Goal: Contribute content: Contribute content

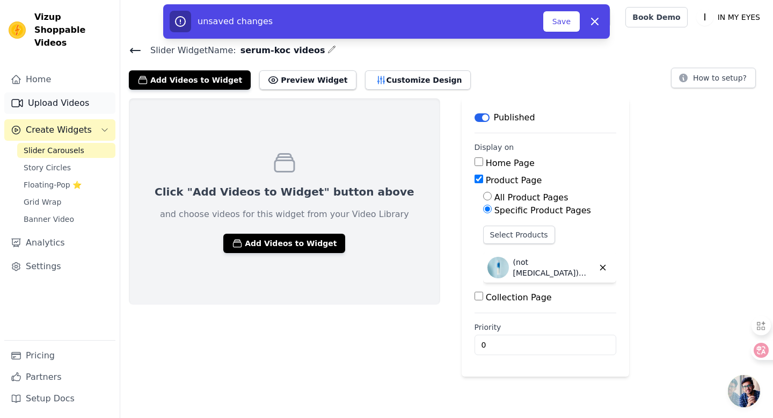
click at [64, 92] on link "Upload Videos" at bounding box center [59, 102] width 111 height 21
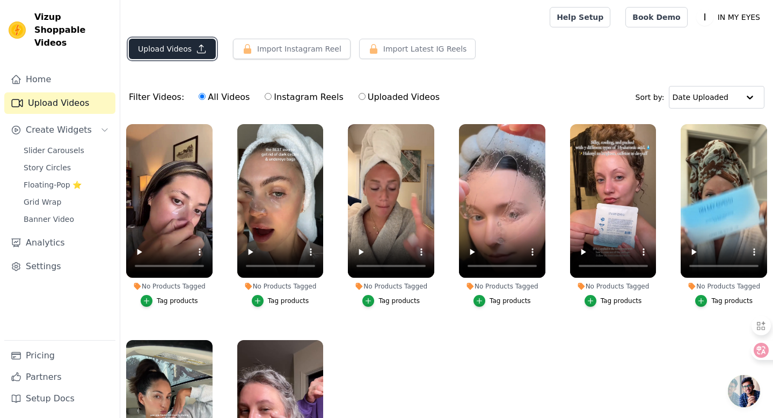
click at [182, 53] on button "Upload Videos" at bounding box center [172, 49] width 87 height 20
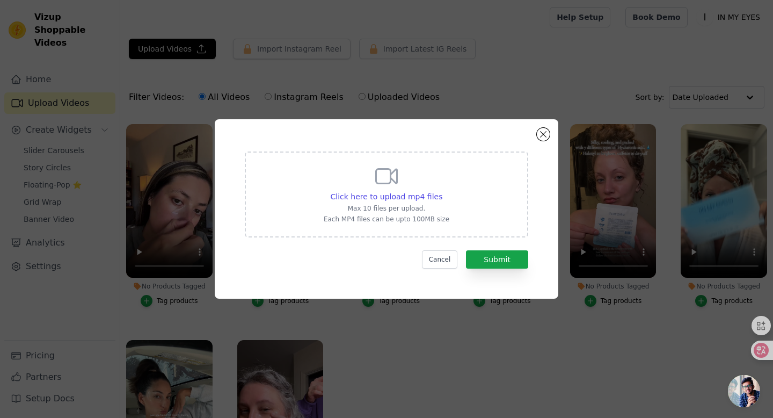
click at [469, 204] on div "Click here to upload mp4 files Max 10 files per upload. Each MP4 files can be u…" at bounding box center [386, 194] width 283 height 86
click at [442, 191] on input "Click here to upload mp4 files Max 10 files per upload. Each MP4 files can be u…" at bounding box center [442, 191] width 1 height 1
click at [442, 259] on button "Cancel" at bounding box center [440, 259] width 36 height 18
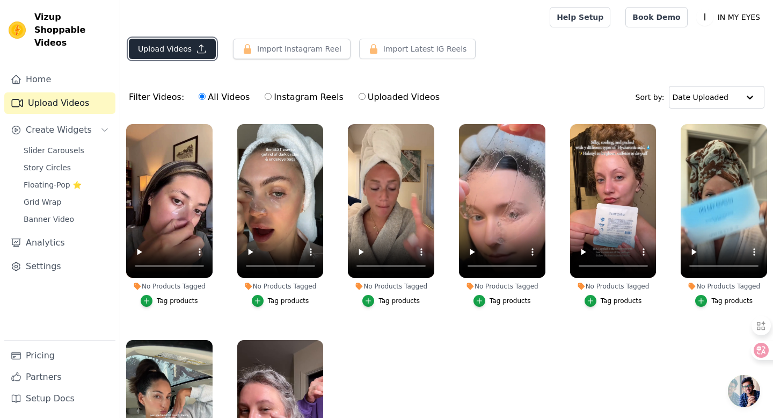
click at [185, 49] on button "Upload Videos" at bounding box center [172, 49] width 87 height 20
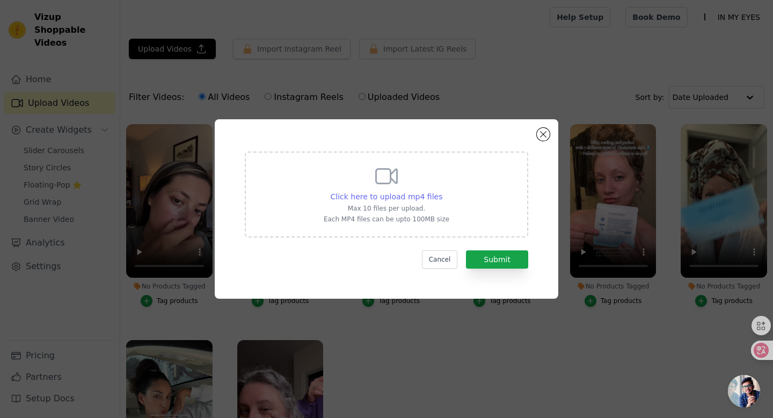
click at [427, 198] on span "Click here to upload mp4 files" at bounding box center [387, 196] width 112 height 9
click at [442, 191] on input "Click here to upload mp4 files Max 10 files per upload. Each MP4 files can be u…" at bounding box center [442, 191] width 1 height 1
type input "C:\fakepath\@chelsleebmoney_0-33秒_edited.mp4"
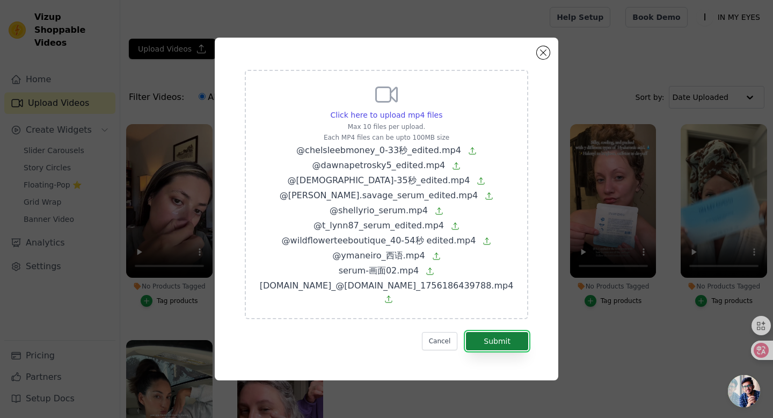
click at [496, 334] on button "Submit" at bounding box center [497, 341] width 62 height 18
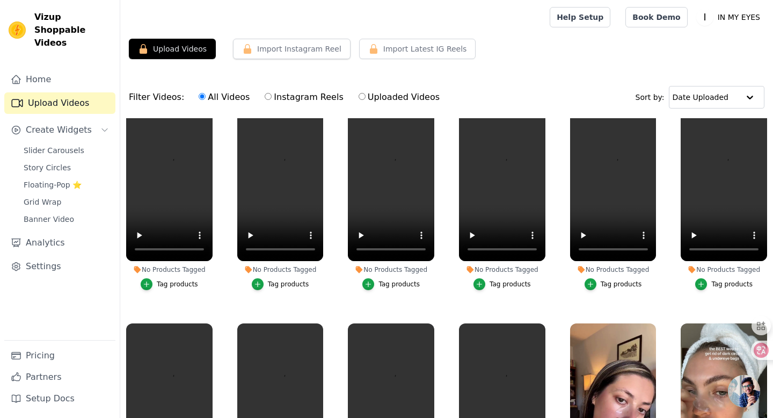
scroll to position [67, 0]
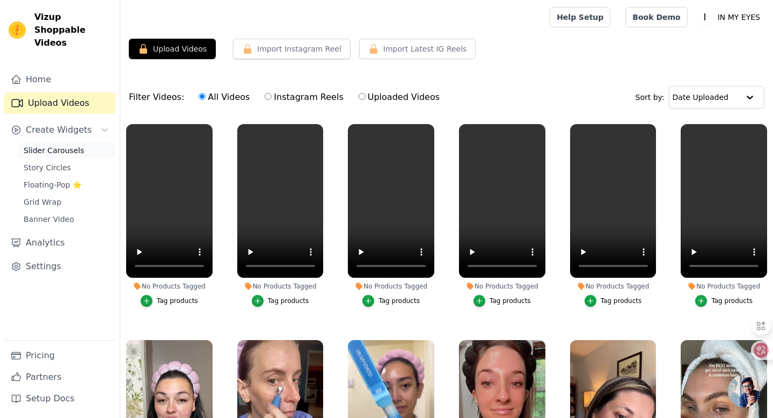
click at [81, 143] on link "Slider Carousels" at bounding box center [66, 150] width 98 height 15
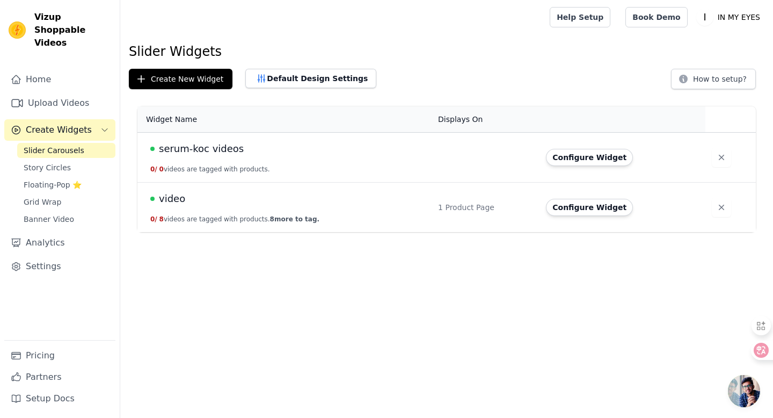
click at [210, 150] on span "serum-koc videos" at bounding box center [201, 148] width 85 height 15
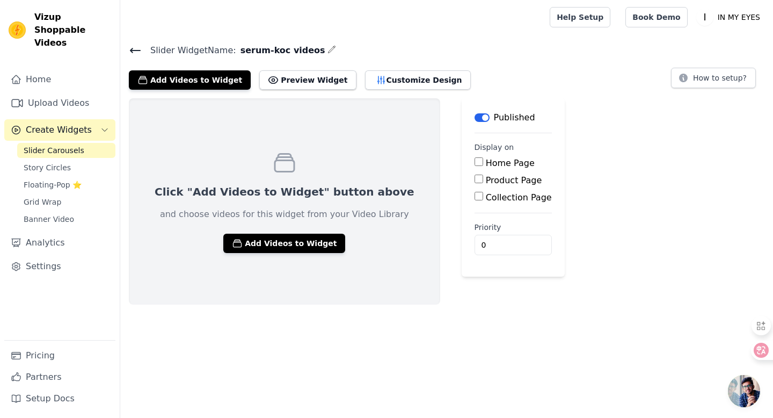
click at [474, 180] on input "Product Page" at bounding box center [478, 178] width 9 height 9
checkbox input "true"
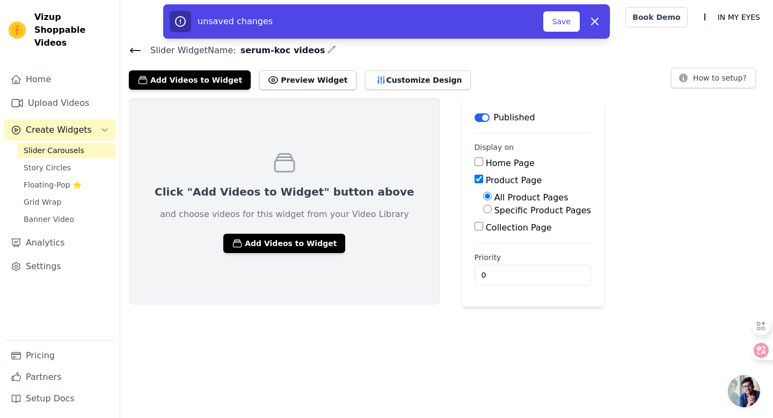
click at [483, 209] on input "Specific Product Pages" at bounding box center [487, 208] width 9 height 9
radio input "true"
click at [483, 227] on button "Select Products" at bounding box center [519, 234] width 72 height 18
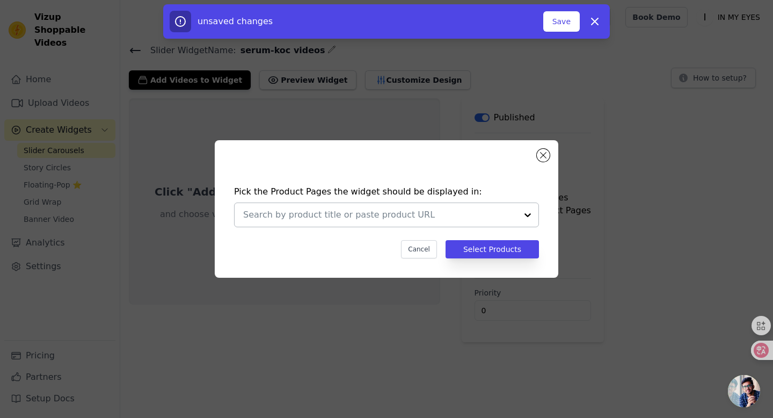
click at [445, 211] on input "text" at bounding box center [380, 214] width 274 height 13
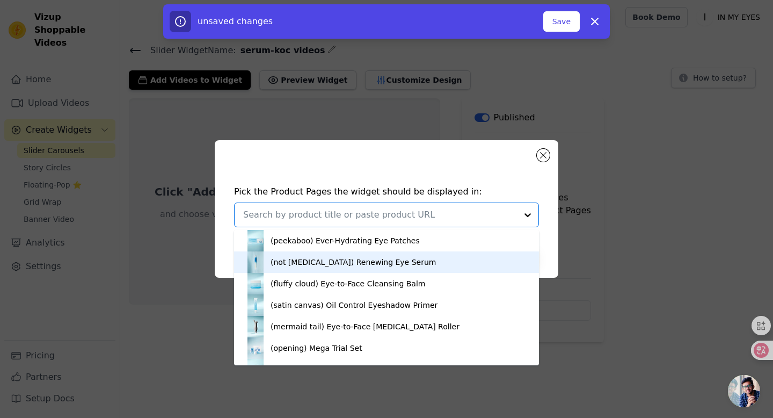
click at [386, 265] on div "(not [MEDICAL_DATA]) Renewing Eye Serum" at bounding box center [386, 261] width 283 height 21
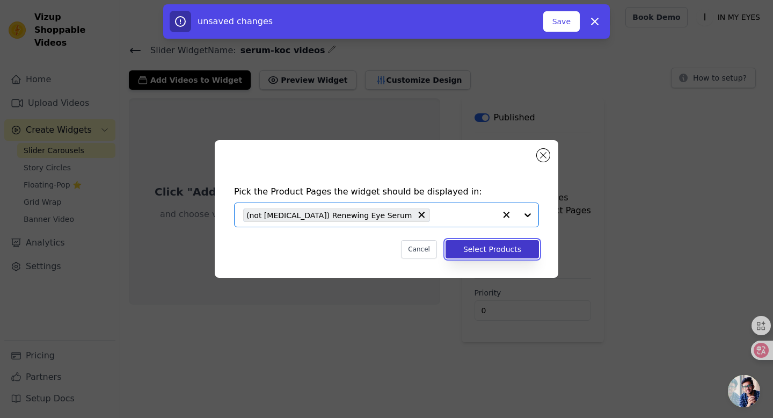
click at [495, 250] on button "Select Products" at bounding box center [491, 249] width 93 height 18
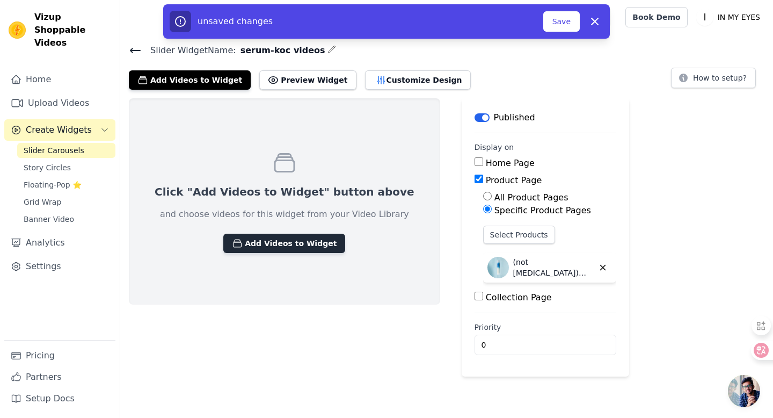
click at [277, 247] on button "Add Videos to Widget" at bounding box center [284, 242] width 122 height 19
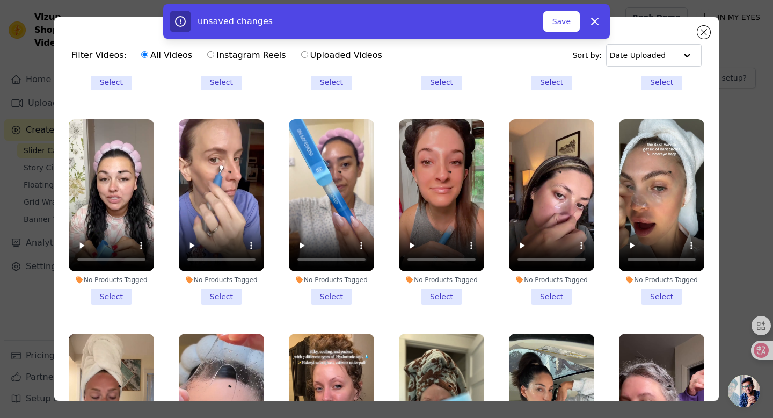
scroll to position [199, 0]
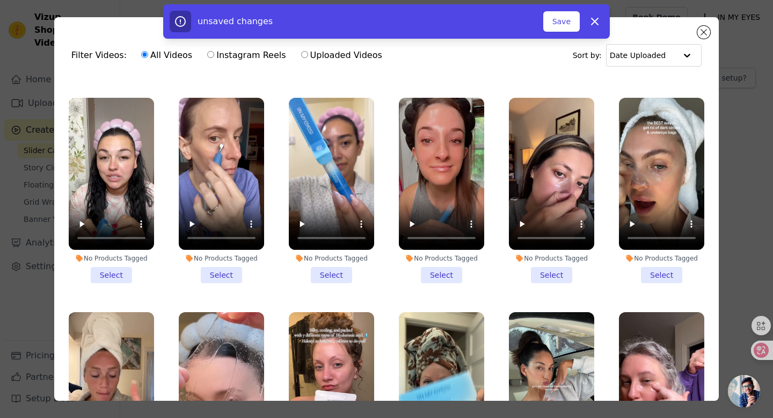
click at [442, 276] on li "No Products Tagged Select" at bounding box center [441, 190] width 85 height 185
click at [0, 0] on input "No Products Tagged Select" at bounding box center [0, 0] width 0 height 0
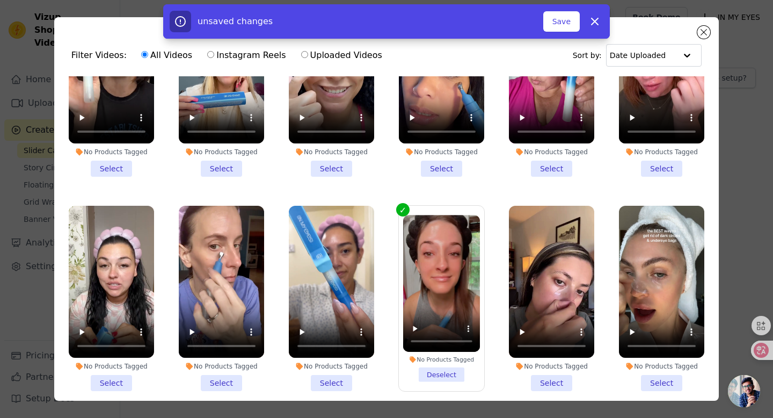
scroll to position [108, 0]
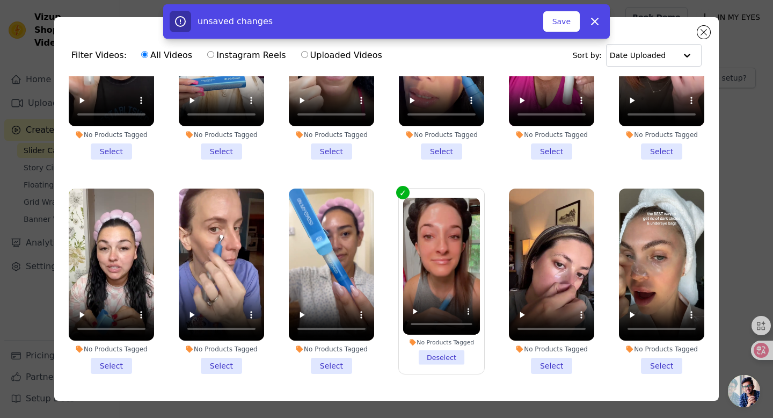
click at [224, 366] on li "No Products Tagged Select" at bounding box center [221, 280] width 85 height 185
click at [0, 0] on input "No Products Tagged Select" at bounding box center [0, 0] width 0 height 0
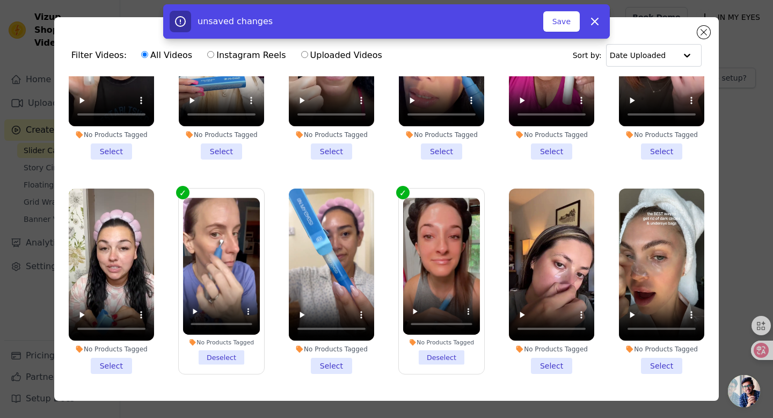
click at [117, 367] on li "No Products Tagged Select" at bounding box center [111, 280] width 85 height 185
click at [0, 0] on input "No Products Tagged Select" at bounding box center [0, 0] width 0 height 0
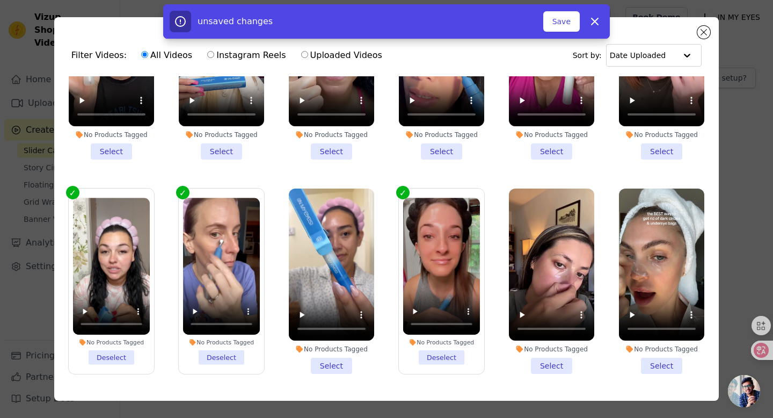
click at [332, 367] on li "No Products Tagged Select" at bounding box center [331, 280] width 85 height 185
click at [0, 0] on input "No Products Tagged Select" at bounding box center [0, 0] width 0 height 0
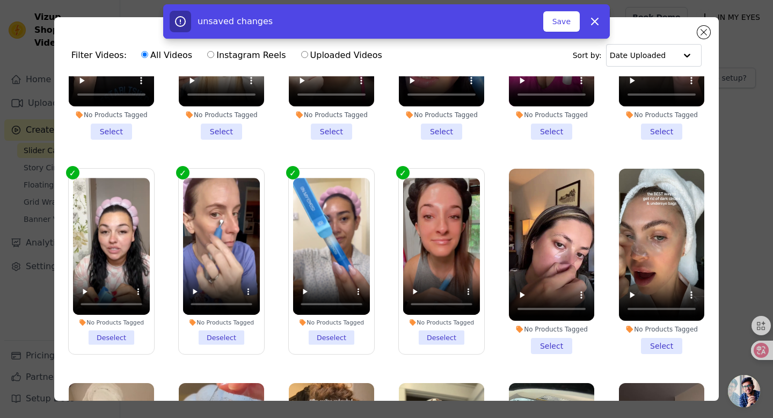
scroll to position [139, 0]
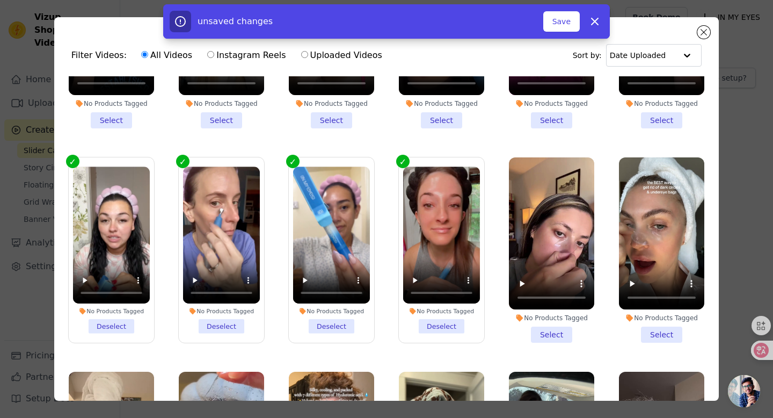
click at [338, 325] on li "No Products Tagged Deselect" at bounding box center [331, 249] width 77 height 166
click at [0, 0] on input "No Products Tagged Deselect" at bounding box center [0, 0] width 0 height 0
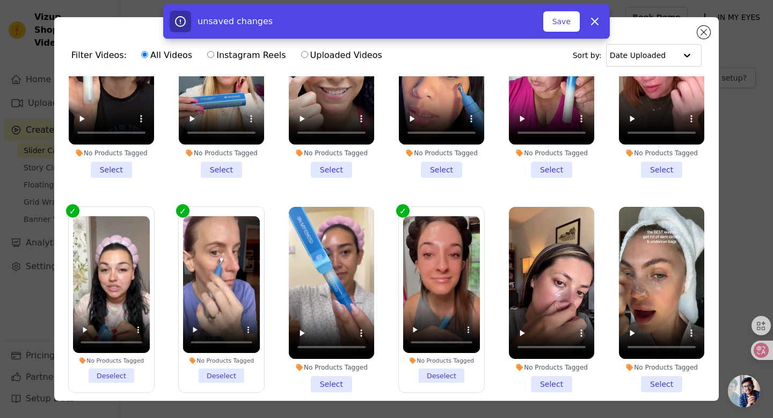
scroll to position [96, 0]
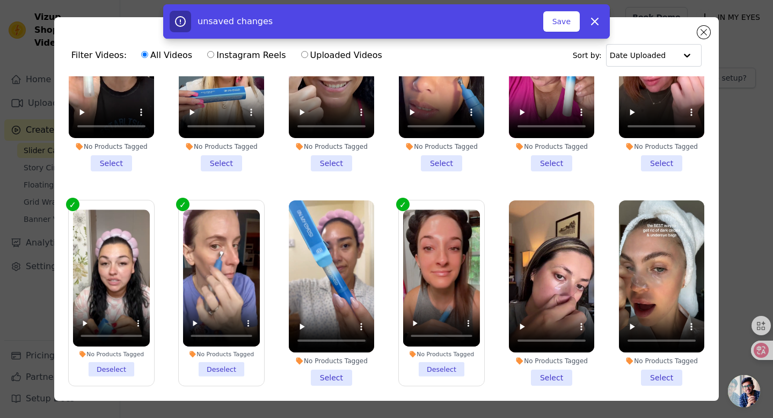
click at [220, 367] on li "No Products Tagged Deselect" at bounding box center [221, 292] width 77 height 166
click at [0, 0] on input "No Products Tagged Deselect" at bounding box center [0, 0] width 0 height 0
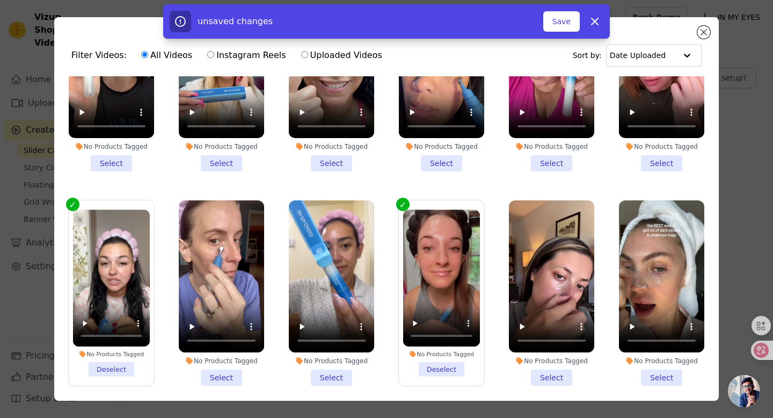
click at [117, 370] on li "No Products Tagged Deselect" at bounding box center [111, 292] width 77 height 166
click at [0, 0] on input "No Products Tagged Deselect" at bounding box center [0, 0] width 0 height 0
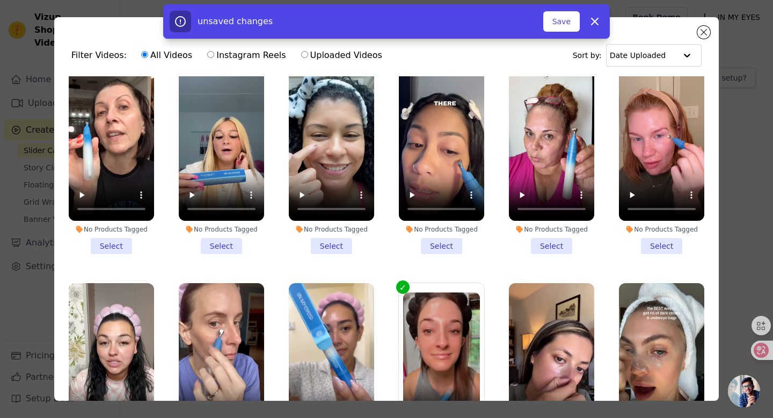
scroll to position [0, 0]
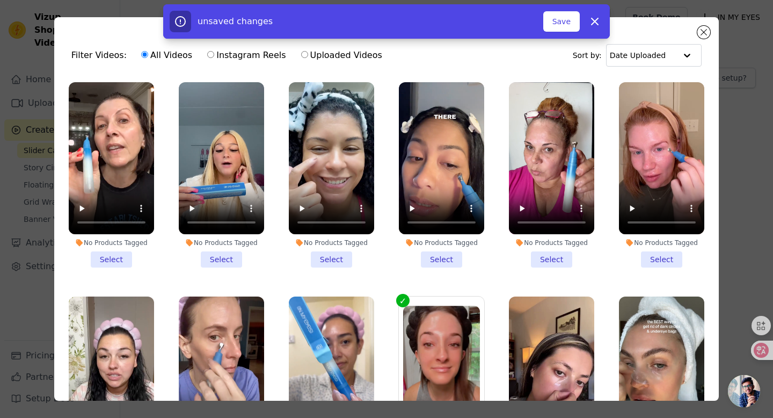
click at [654, 256] on li "No Products Tagged Select" at bounding box center [661, 174] width 85 height 185
click at [0, 0] on input "No Products Tagged Select" at bounding box center [0, 0] width 0 height 0
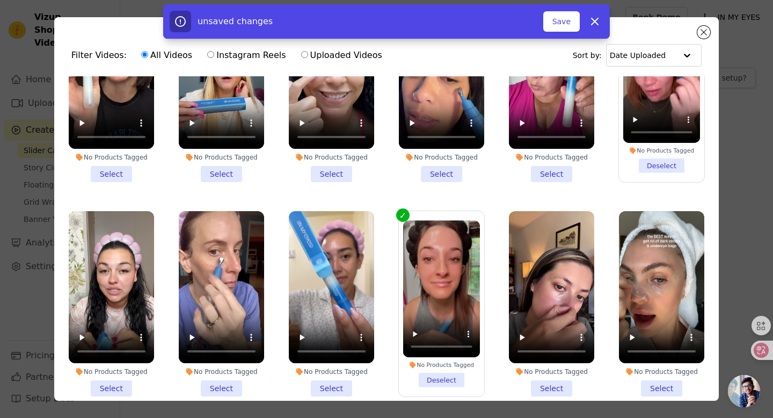
scroll to position [89, 0]
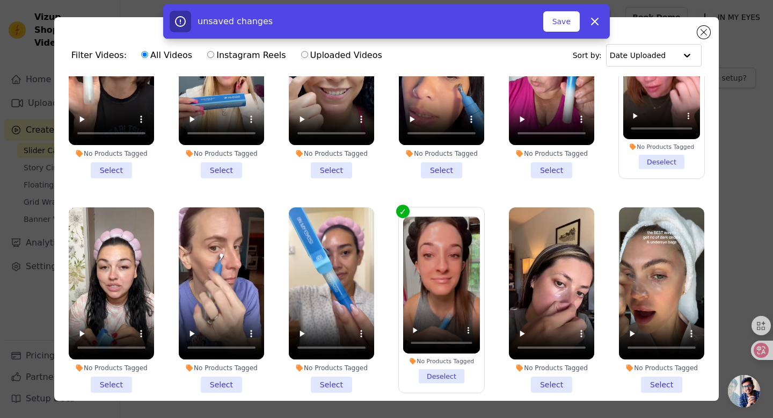
click at [122, 385] on li "No Products Tagged Select" at bounding box center [111, 299] width 85 height 185
click at [0, 0] on input "No Products Tagged Select" at bounding box center [0, 0] width 0 height 0
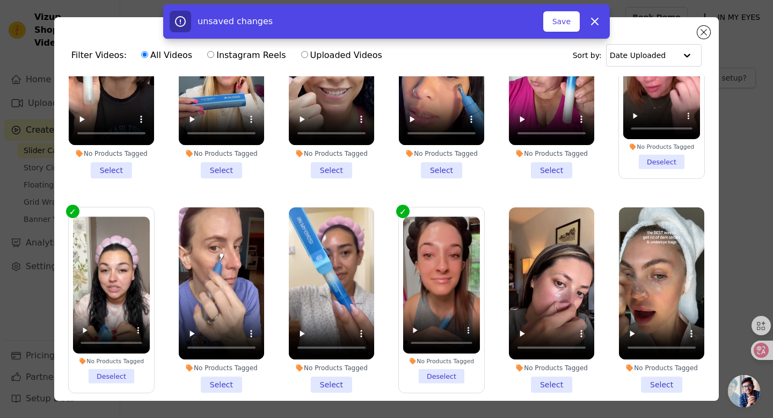
click at [335, 385] on li "No Products Tagged Select" at bounding box center [331, 299] width 85 height 185
click at [0, 0] on input "No Products Tagged Select" at bounding box center [0, 0] width 0 height 0
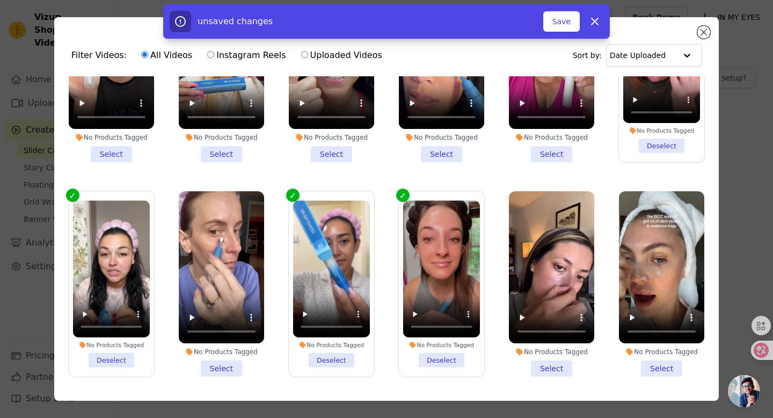
scroll to position [110, 0]
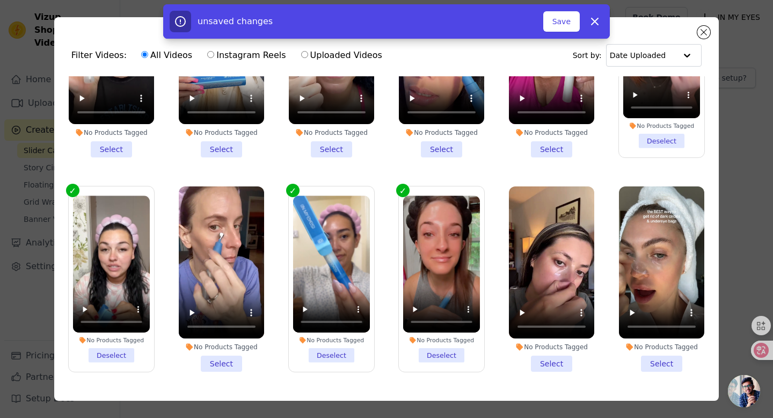
click at [225, 365] on li "No Products Tagged Select" at bounding box center [221, 278] width 85 height 185
click at [0, 0] on input "No Products Tagged Select" at bounding box center [0, 0] width 0 height 0
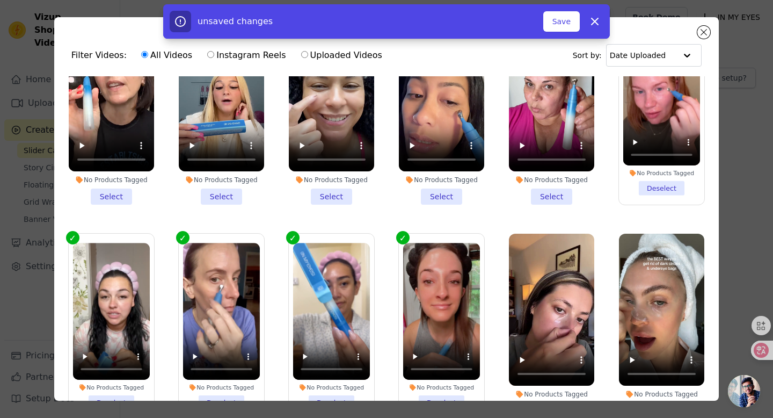
scroll to position [0, 0]
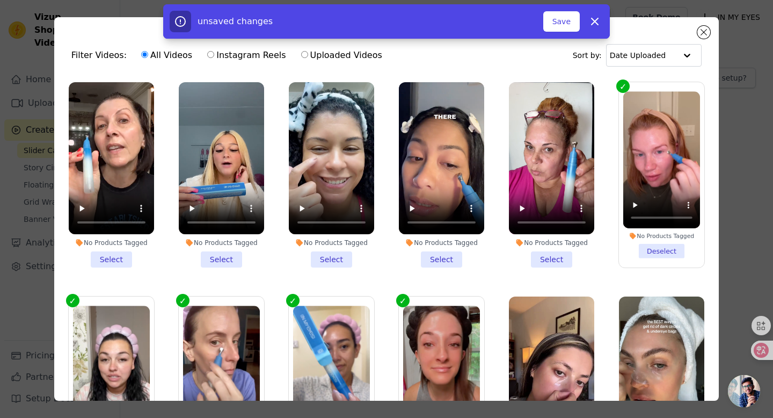
click at [439, 260] on li "No Products Tagged Select" at bounding box center [441, 174] width 85 height 185
click at [0, 0] on input "No Products Tagged Select" at bounding box center [0, 0] width 0 height 0
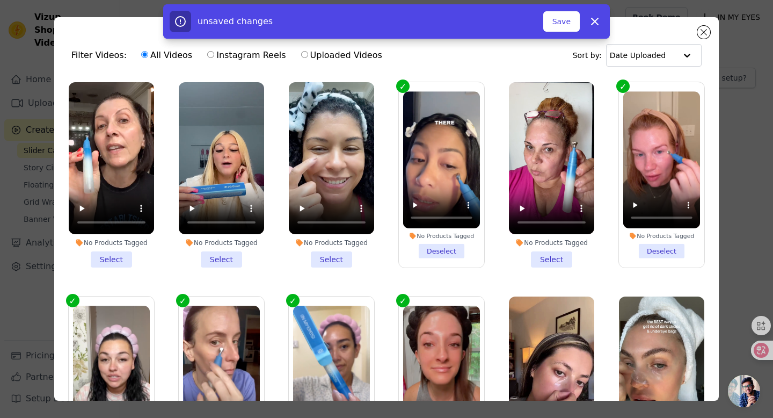
click at [325, 260] on li "No Products Tagged Select" at bounding box center [331, 174] width 85 height 185
click at [0, 0] on input "No Products Tagged Select" at bounding box center [0, 0] width 0 height 0
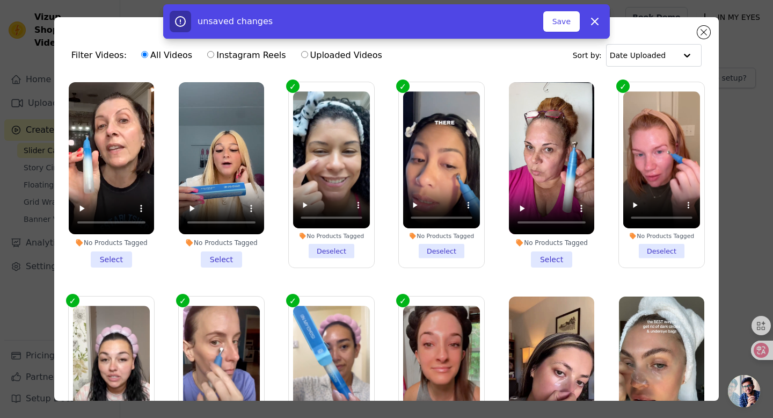
click at [214, 259] on li "No Products Tagged Select" at bounding box center [221, 174] width 85 height 185
click at [0, 0] on input "No Products Tagged Select" at bounding box center [0, 0] width 0 height 0
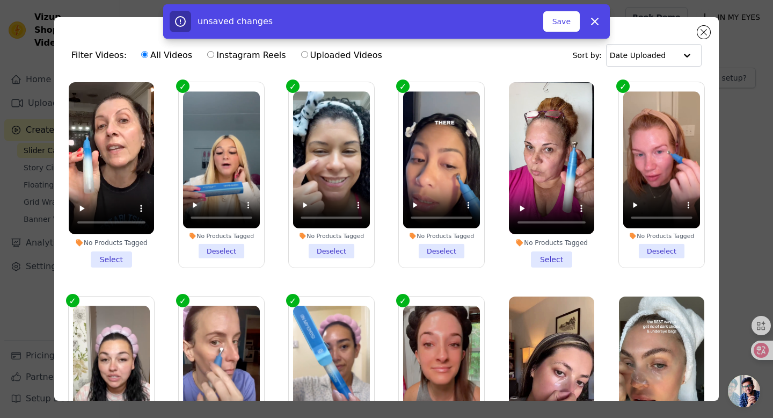
click at [116, 258] on li "No Products Tagged Select" at bounding box center [111, 174] width 85 height 185
click at [0, 0] on input "No Products Tagged Select" at bounding box center [0, 0] width 0 height 0
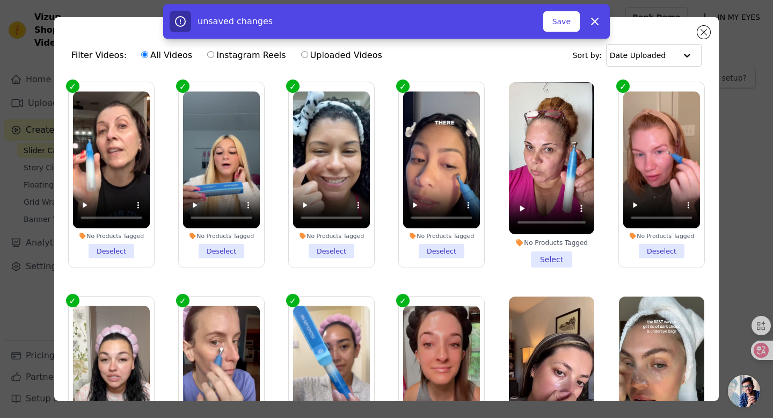
click at [551, 259] on li "No Products Tagged Select" at bounding box center [551, 174] width 85 height 185
click at [0, 0] on input "No Products Tagged Select" at bounding box center [0, 0] width 0 height 0
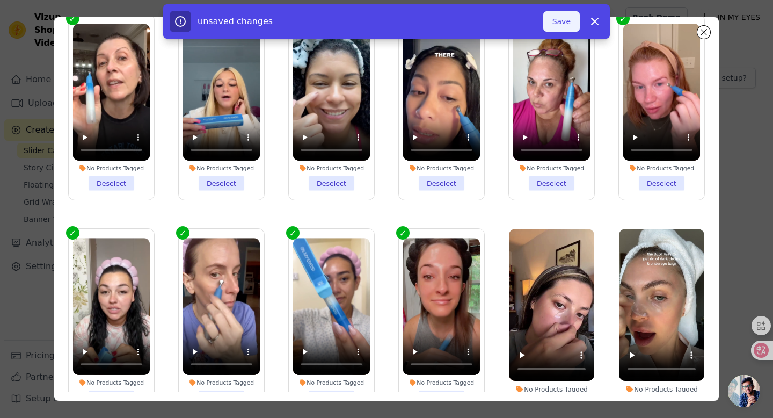
click at [563, 23] on button "Save" at bounding box center [561, 21] width 36 height 20
click at [560, 18] on button "Save" at bounding box center [561, 21] width 36 height 20
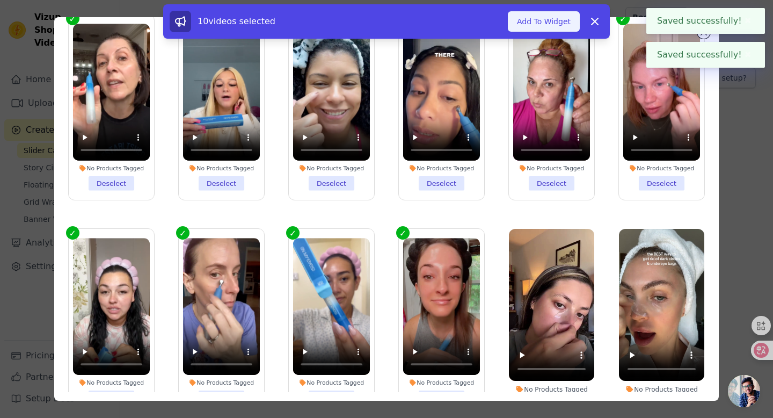
click at [546, 23] on button "Add To Widget" at bounding box center [544, 21] width 72 height 20
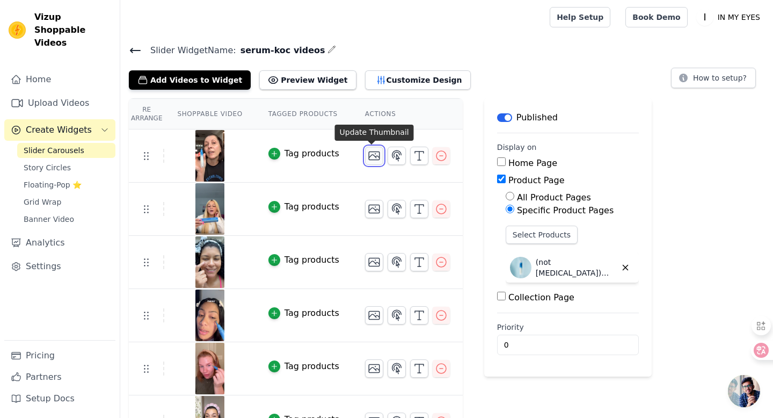
click at [372, 157] on icon "button" at bounding box center [374, 155] width 13 height 13
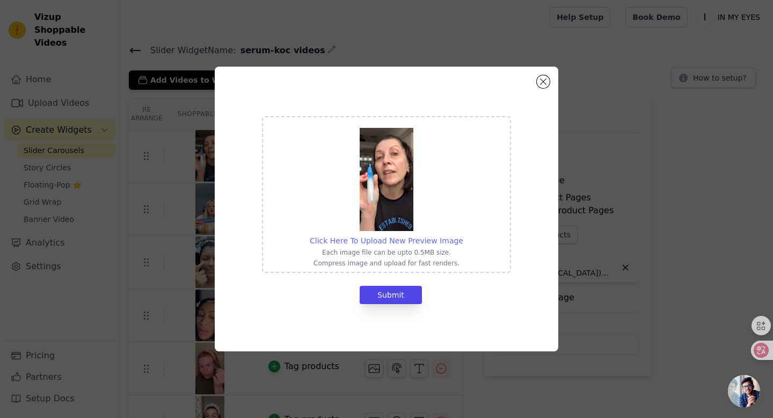
click at [396, 242] on span "Click Here To Upload New Preview Image" at bounding box center [387, 240] width 154 height 9
click at [463, 235] on input "Click Here To Upload New Preview Image Each image file can be upto 0.5MB size. …" at bounding box center [463, 235] width 1 height 1
click at [546, 84] on button "Close modal" at bounding box center [543, 81] width 13 height 13
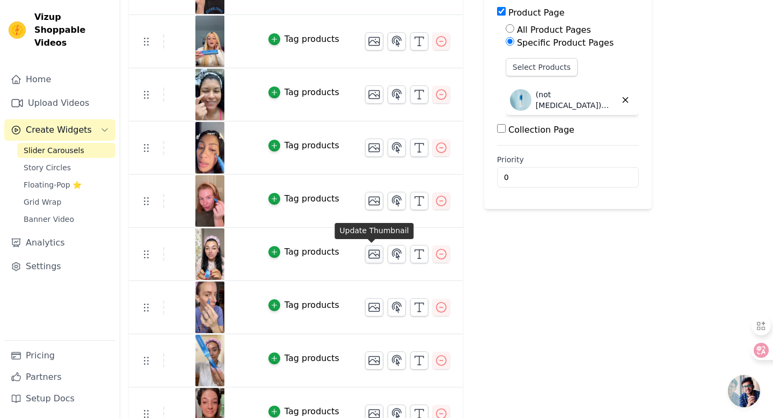
scroll to position [243, 0]
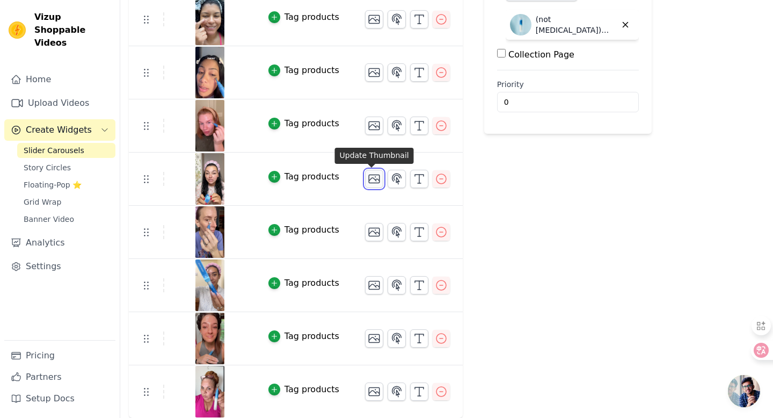
click at [370, 179] on icon "button" at bounding box center [374, 178] width 13 height 13
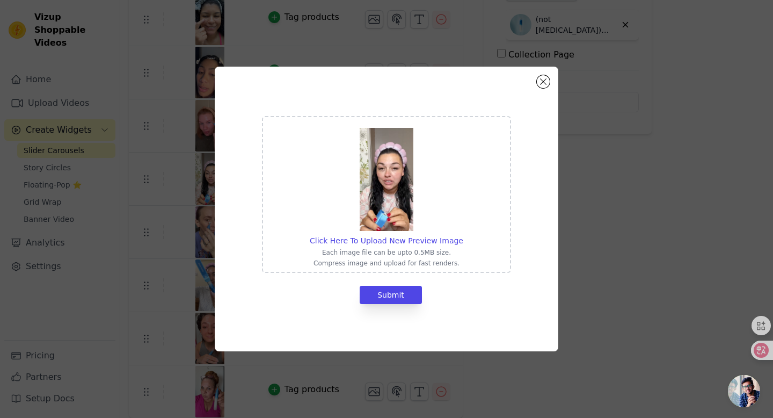
click at [385, 204] on img at bounding box center [387, 179] width 54 height 103
click at [463, 235] on input "Click Here To Upload New Preview Image Each image file can be upto 0.5MB size. …" at bounding box center [463, 235] width 1 height 1
click at [440, 171] on div at bounding box center [387, 178] width 154 height 105
click at [463, 235] on input "Click Here To Upload New Preview Image Each image file can be upto 0.5MB size. …" at bounding box center [463, 235] width 1 height 1
type input "C:\fakepath\ac6475316bcf4a13de883932d7246e4a.png"
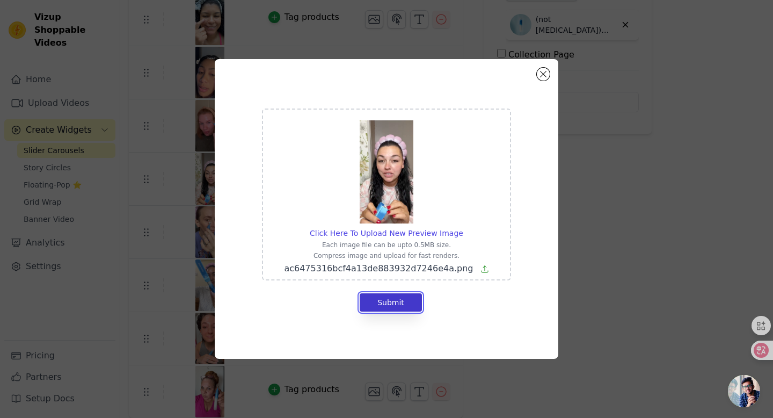
click at [398, 302] on button "Submit" at bounding box center [391, 302] width 62 height 18
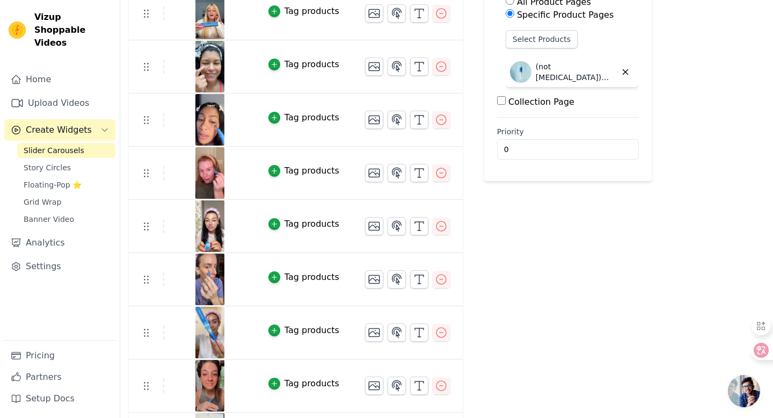
scroll to position [243, 0]
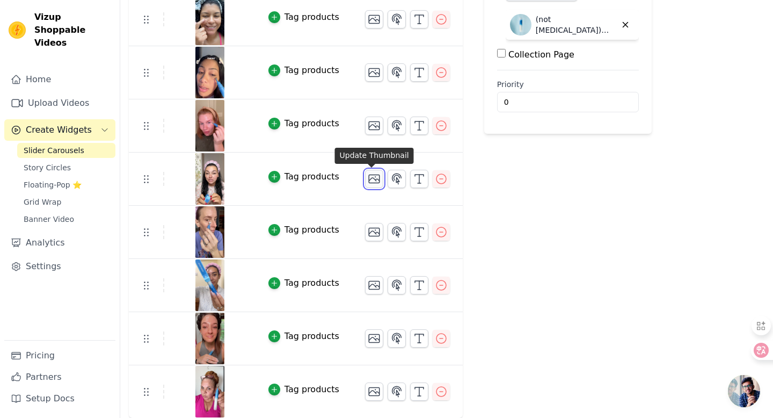
click at [372, 180] on icon "button" at bounding box center [374, 178] width 13 height 13
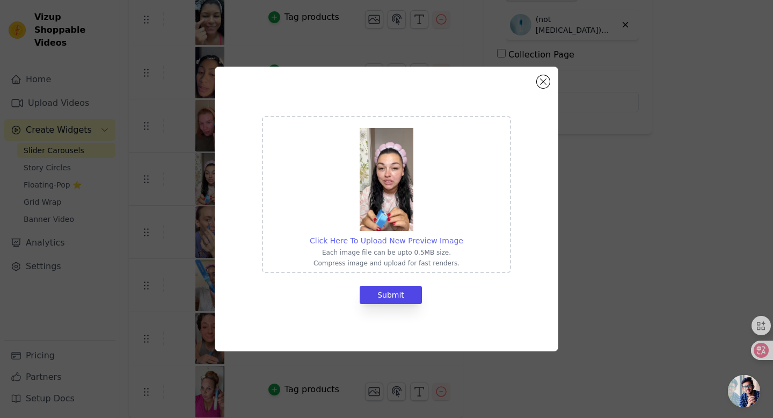
click at [379, 237] on span "Click Here To Upload New Preview Image" at bounding box center [387, 240] width 154 height 9
click at [463, 235] on input "Click Here To Upload New Preview Image Each image file can be upto 0.5MB size. …" at bounding box center [463, 235] width 1 height 1
click at [410, 241] on span "Click Here To Upload New Preview Image" at bounding box center [387, 240] width 154 height 9
click at [463, 235] on input "Click Here To Upload New Preview Image Each image file can be upto 0.5MB size. …" at bounding box center [463, 235] width 1 height 1
type input "C:\fakepath\ac6475316bcf4a13de883932d7246e4a.png"
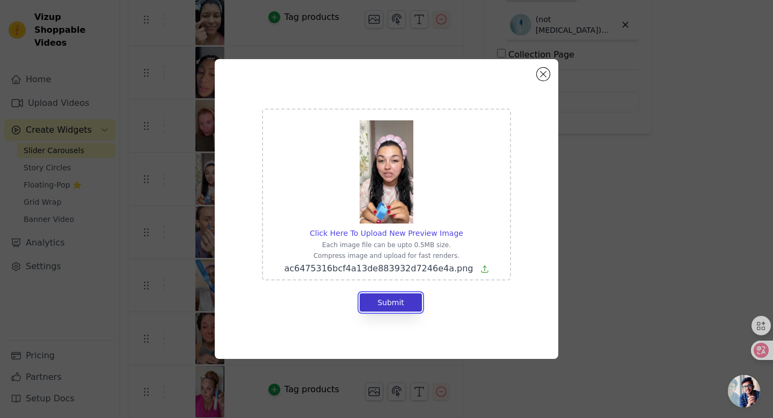
click at [388, 301] on button "Submit" at bounding box center [391, 302] width 62 height 18
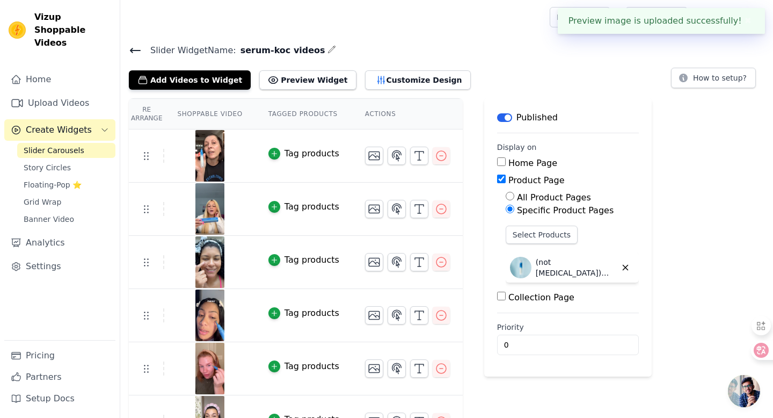
scroll to position [243, 0]
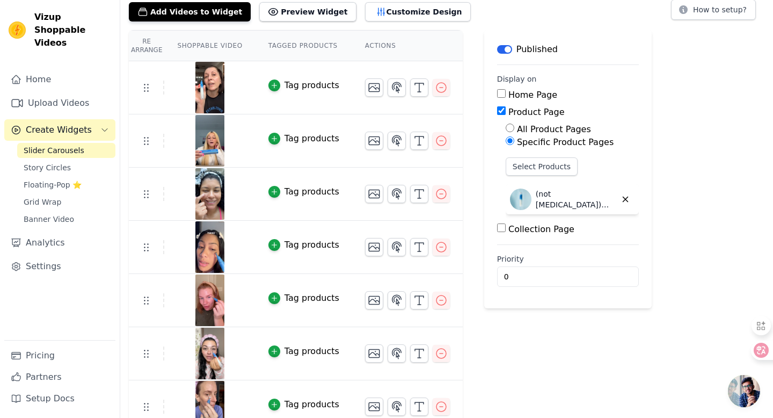
scroll to position [69, 0]
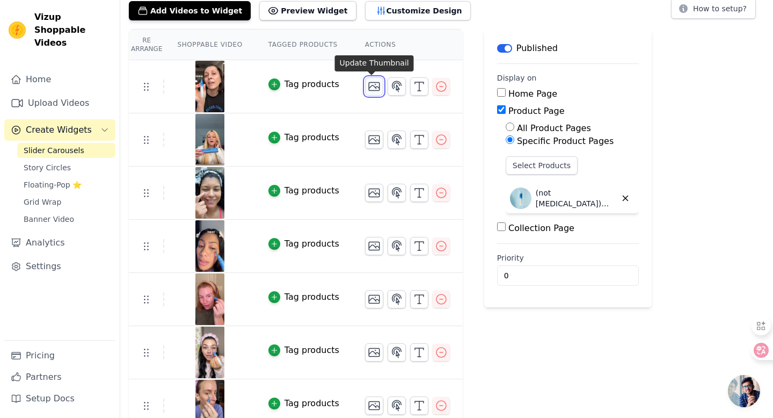
click at [371, 87] on icon "button" at bounding box center [374, 86] width 13 height 13
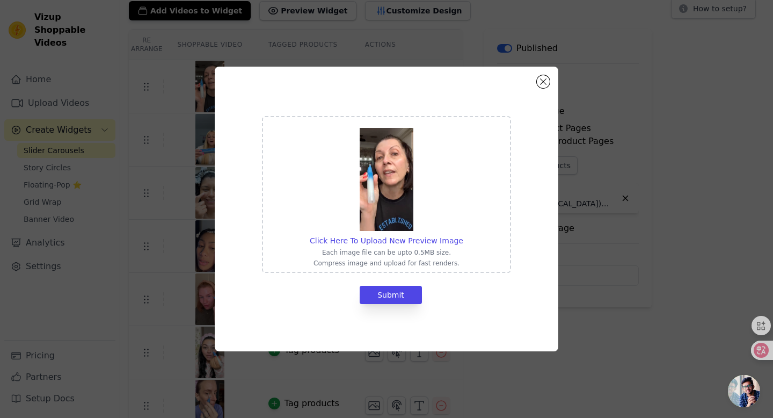
click at [393, 188] on img at bounding box center [387, 179] width 54 height 103
click at [463, 235] on input "Click Here To Upload New Preview Image Each image file can be upto 0.5MB size. …" at bounding box center [463, 235] width 1 height 1
type input "C:\fakepath\a7263c95133273bedc171a1df16a06bf.png"
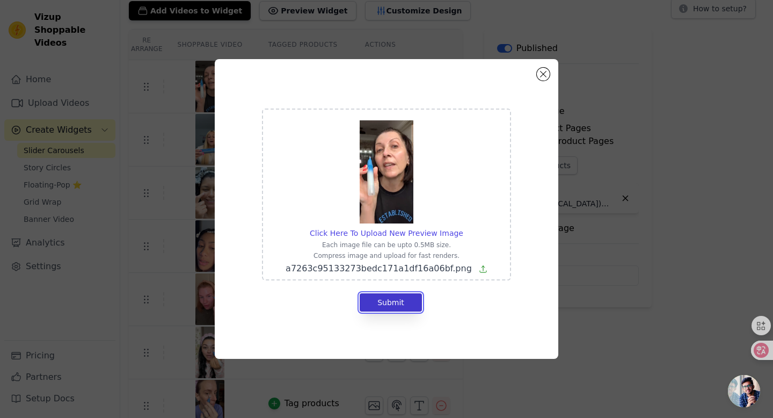
click at [399, 300] on button "Submit" at bounding box center [391, 302] width 62 height 18
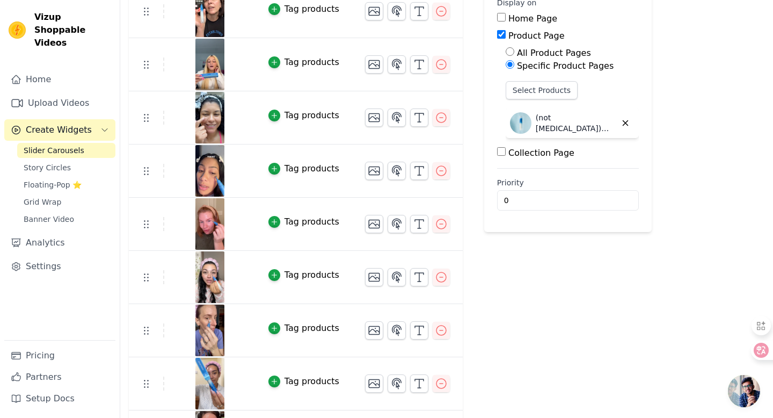
scroll to position [134, 0]
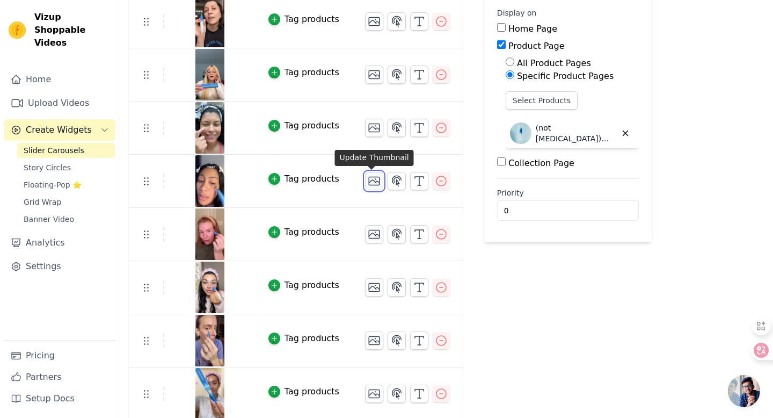
click at [370, 182] on icon "button" at bounding box center [374, 180] width 13 height 13
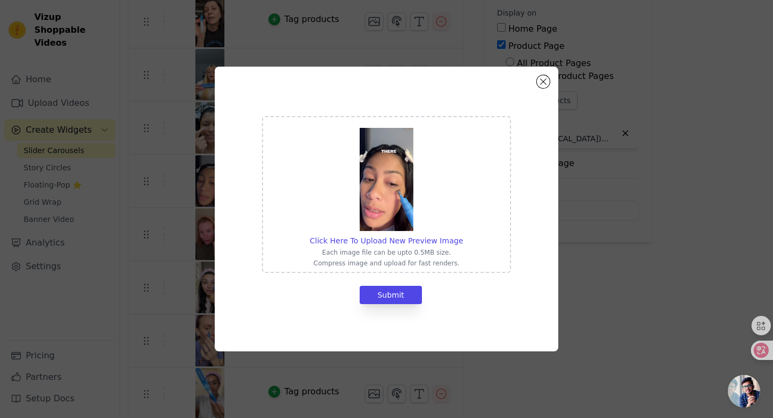
click at [389, 178] on img at bounding box center [387, 179] width 54 height 103
click at [463, 235] on input "Click Here To Upload New Preview Image Each image file can be upto 0.5MB size. …" at bounding box center [463, 235] width 1 height 1
click at [390, 235] on div "Click Here To Upload New Preview Image" at bounding box center [387, 240] width 154 height 11
click at [463, 235] on input "Click Here To Upload New Preview Image Each image file can be upto 0.5MB size. …" at bounding box center [463, 235] width 1 height 1
type input "C:\fakepath\cfe74813ea1d4641afb8dd77aefafc00.png"
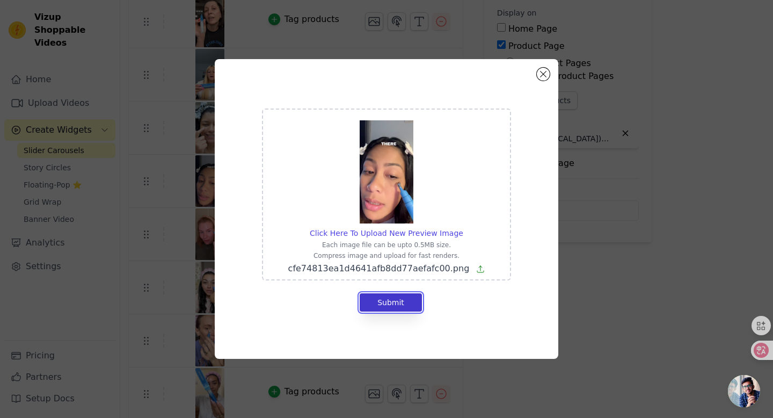
click at [400, 301] on button "Submit" at bounding box center [391, 302] width 62 height 18
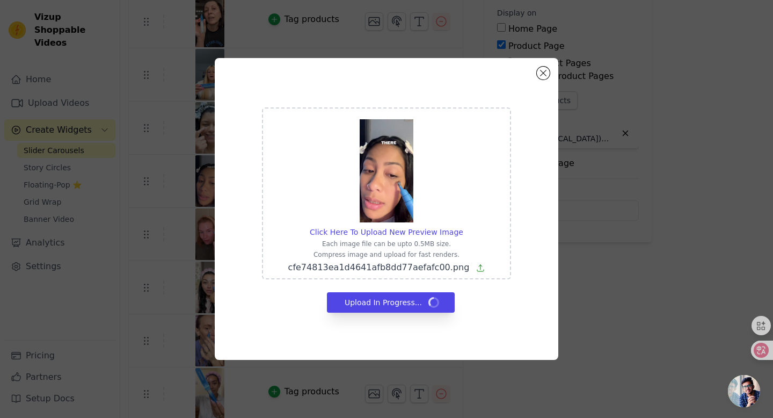
scroll to position [134, 0]
